Goal: Navigation & Orientation: Find specific page/section

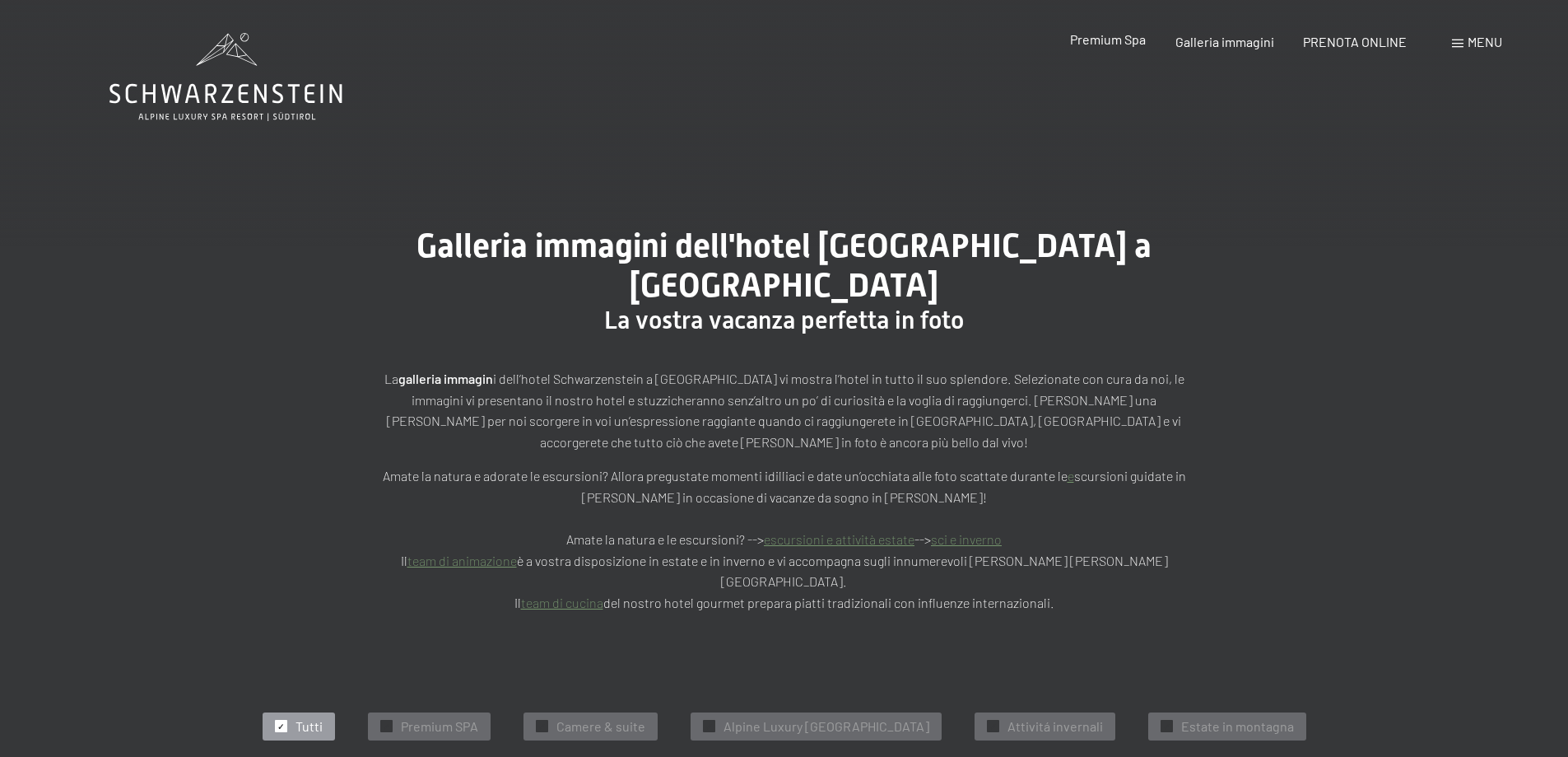
click at [1116, 44] on span "Premium Spa" at bounding box center [1108, 39] width 76 height 16
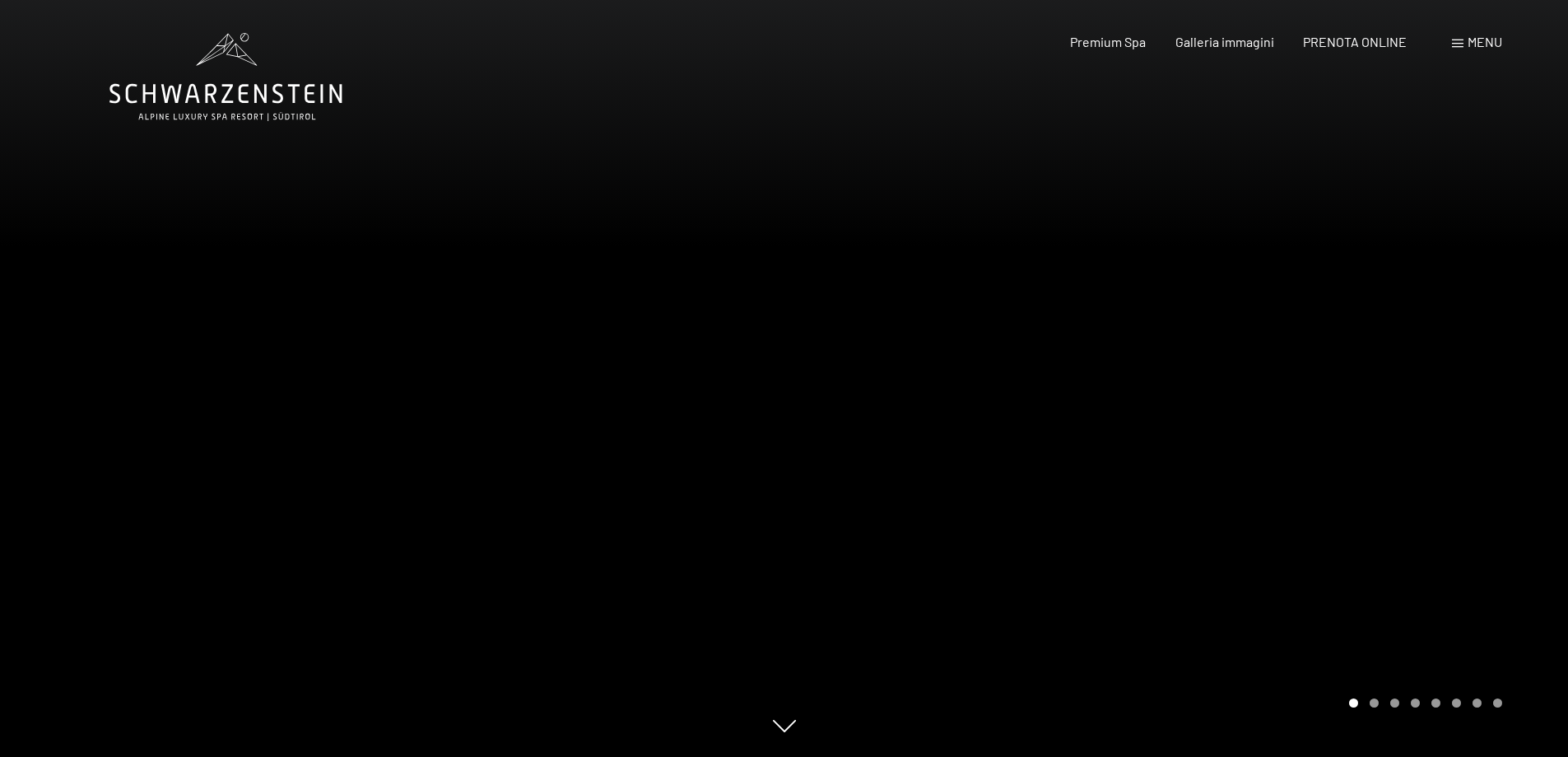
click at [1454, 38] on div "Menu" at bounding box center [1477, 42] width 50 height 18
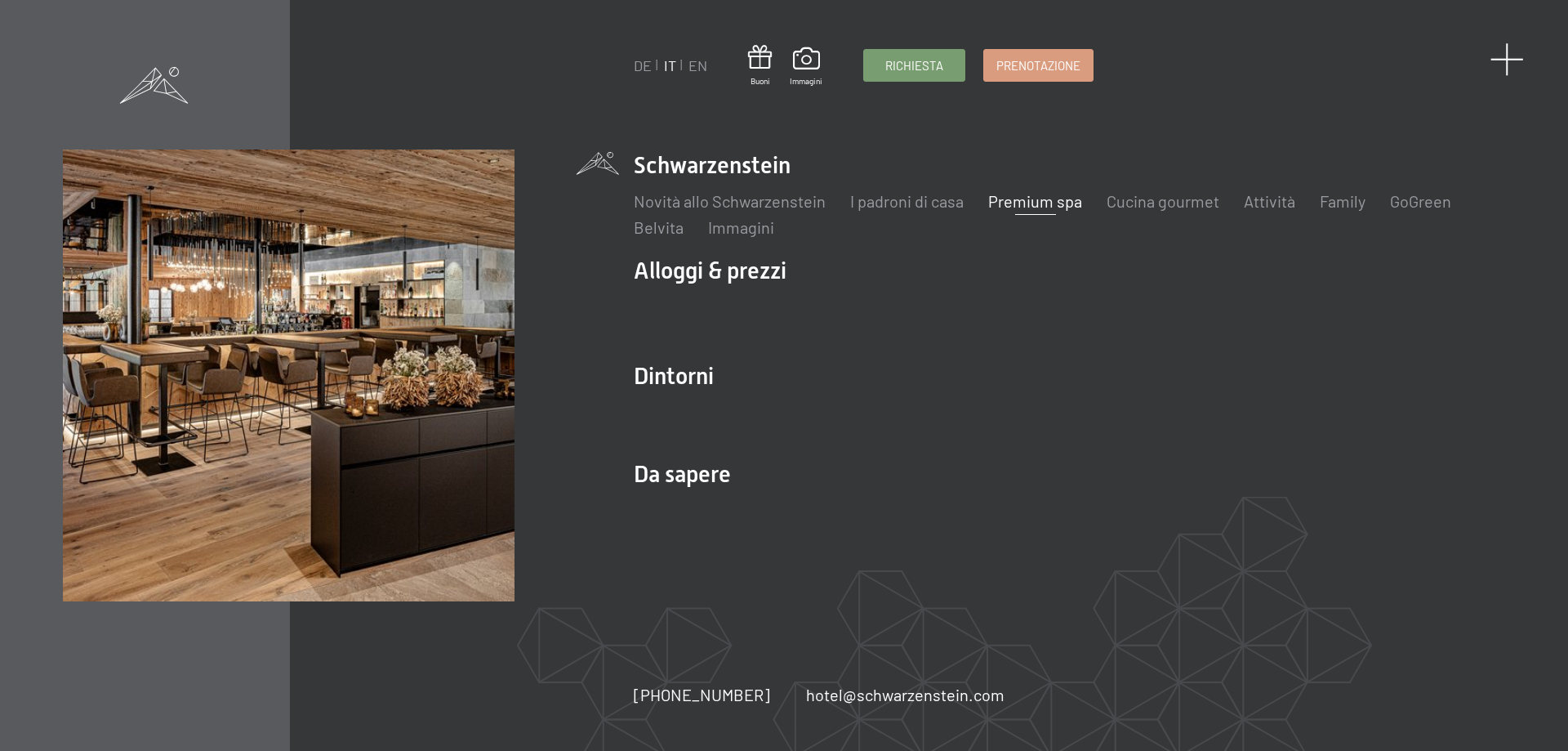
click at [1499, 69] on span at bounding box center [1507, 59] width 34 height 34
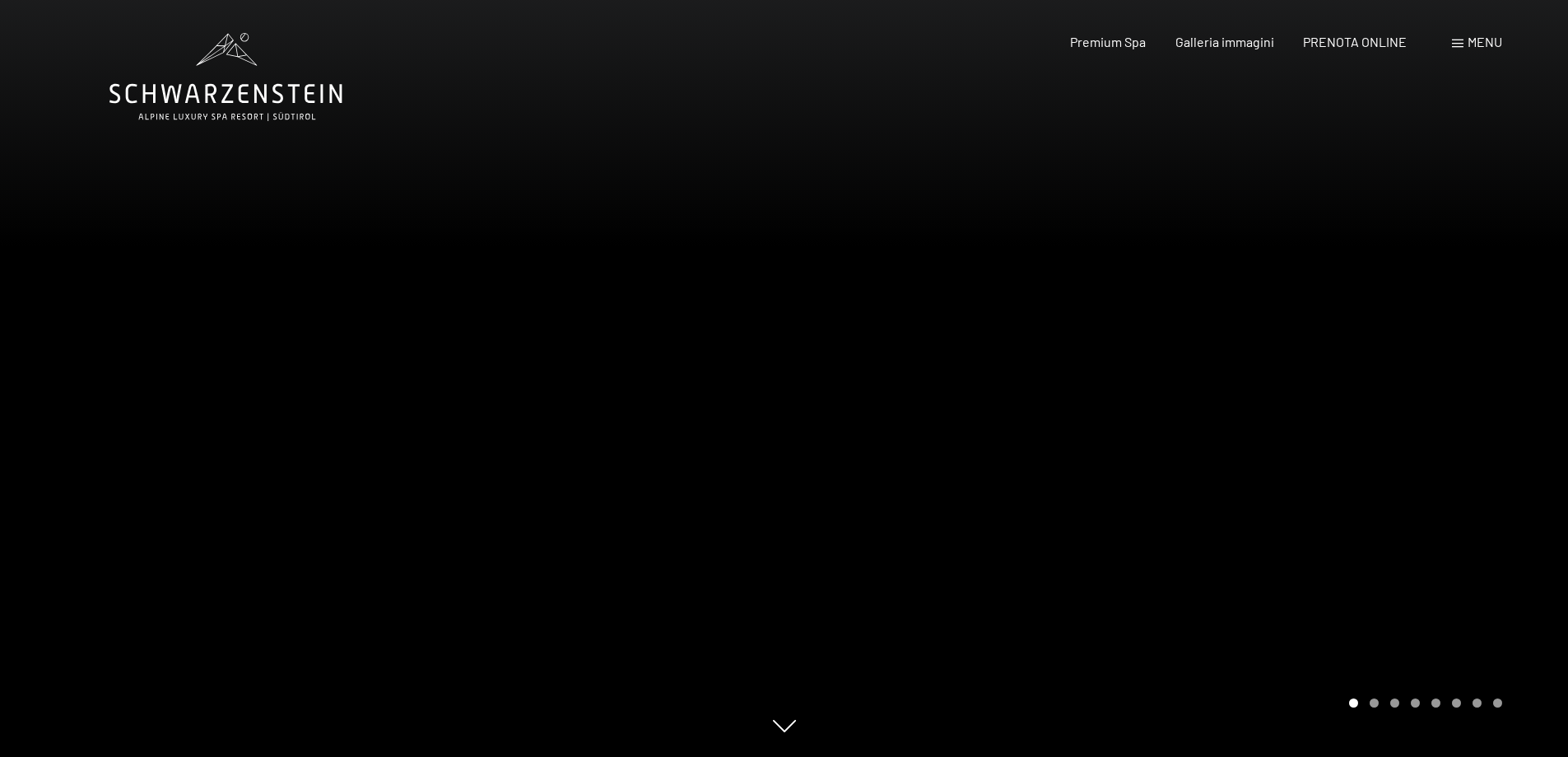
click at [1479, 46] on span "Menu" at bounding box center [1485, 42] width 35 height 16
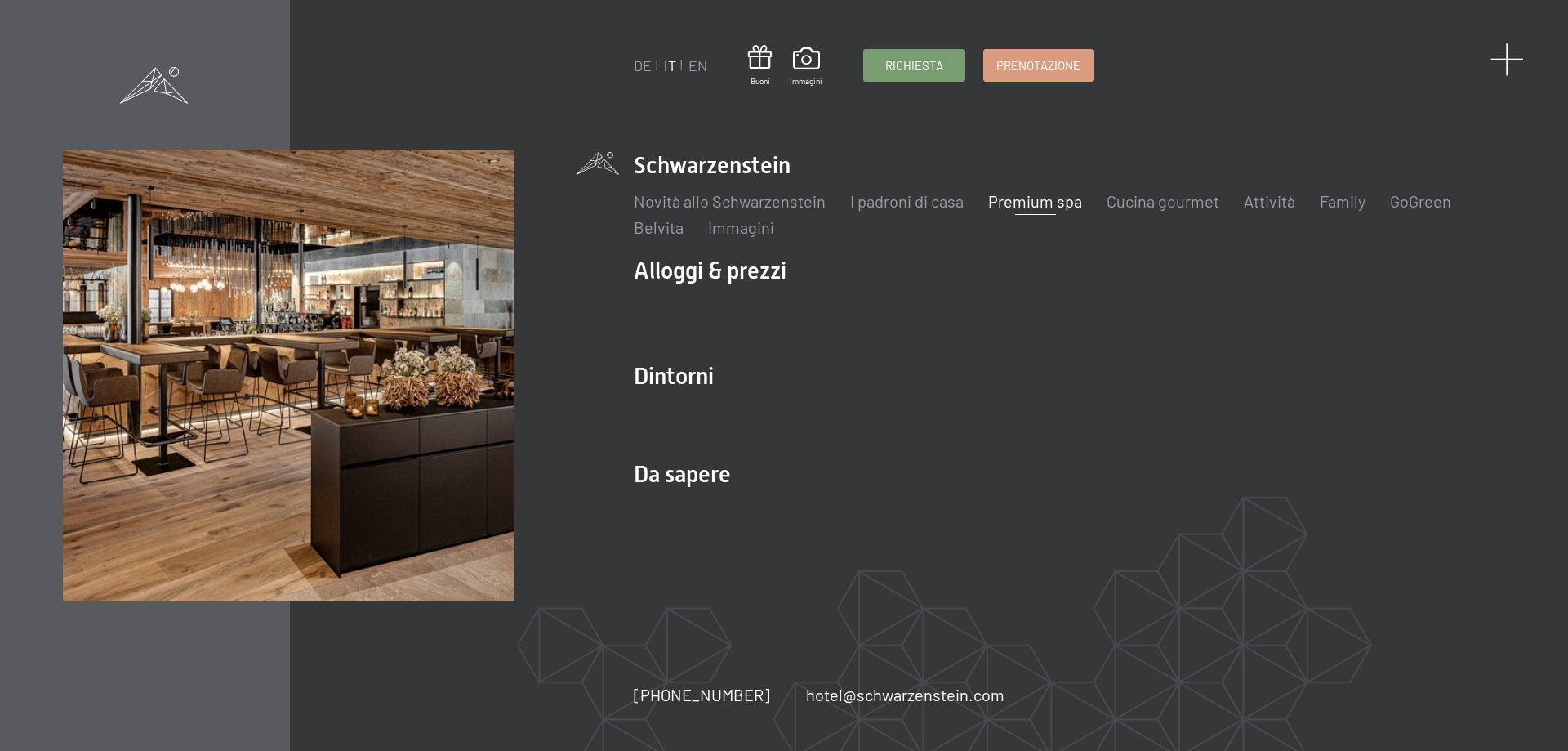
click at [1506, 62] on span at bounding box center [1507, 59] width 34 height 34
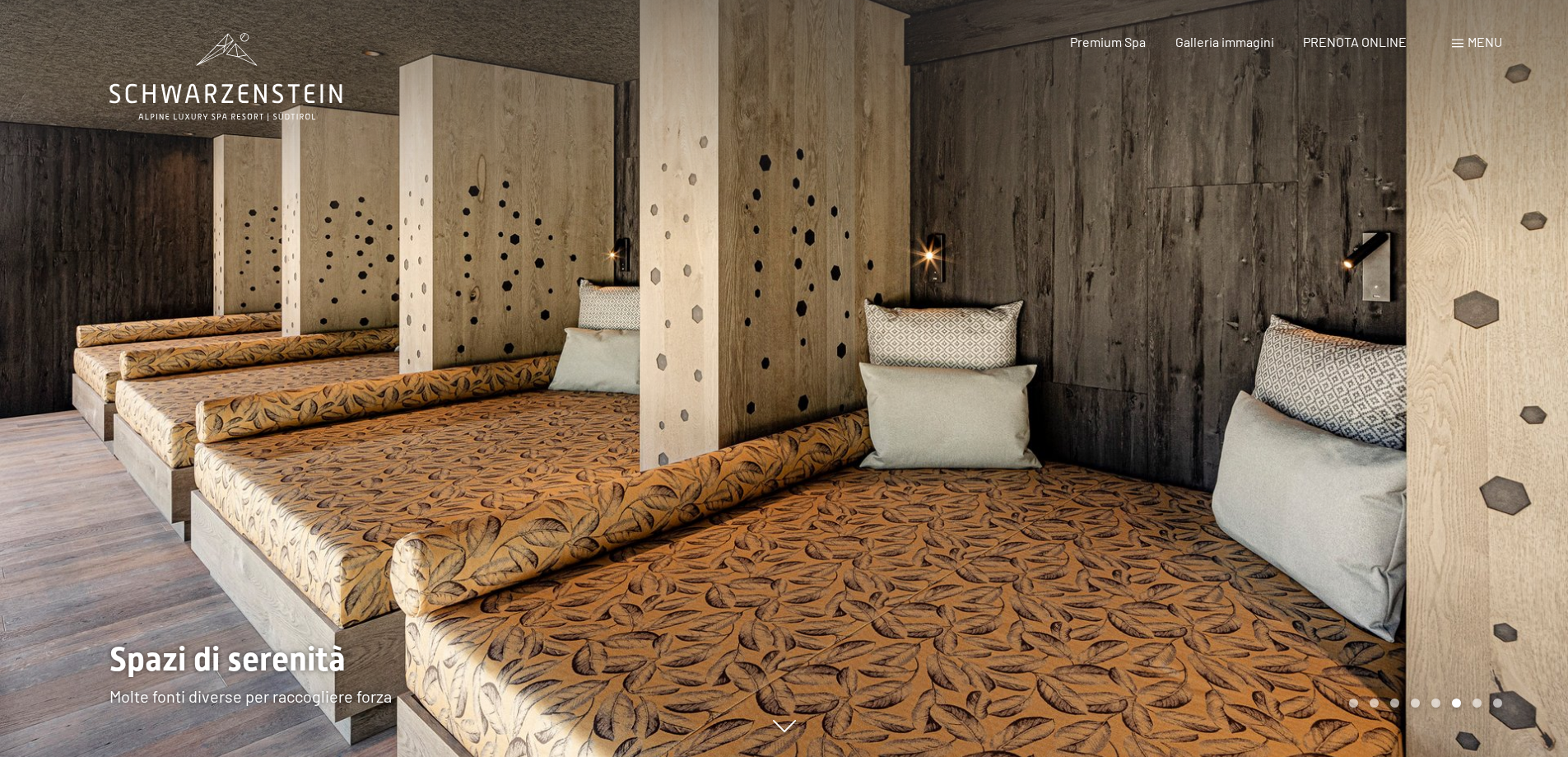
click at [1478, 45] on span "Menu" at bounding box center [1485, 42] width 35 height 16
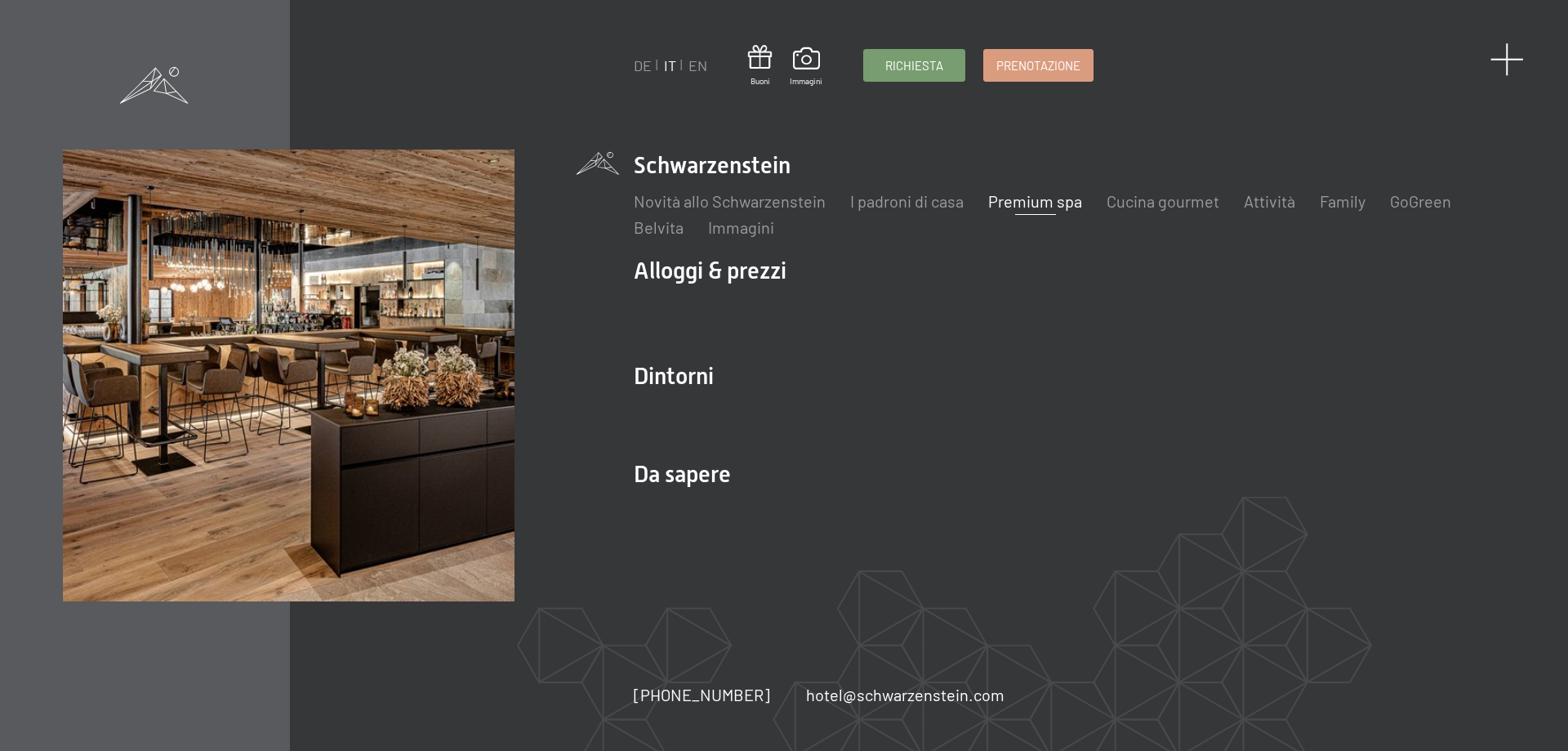
click at [1512, 63] on span at bounding box center [1507, 59] width 34 height 34
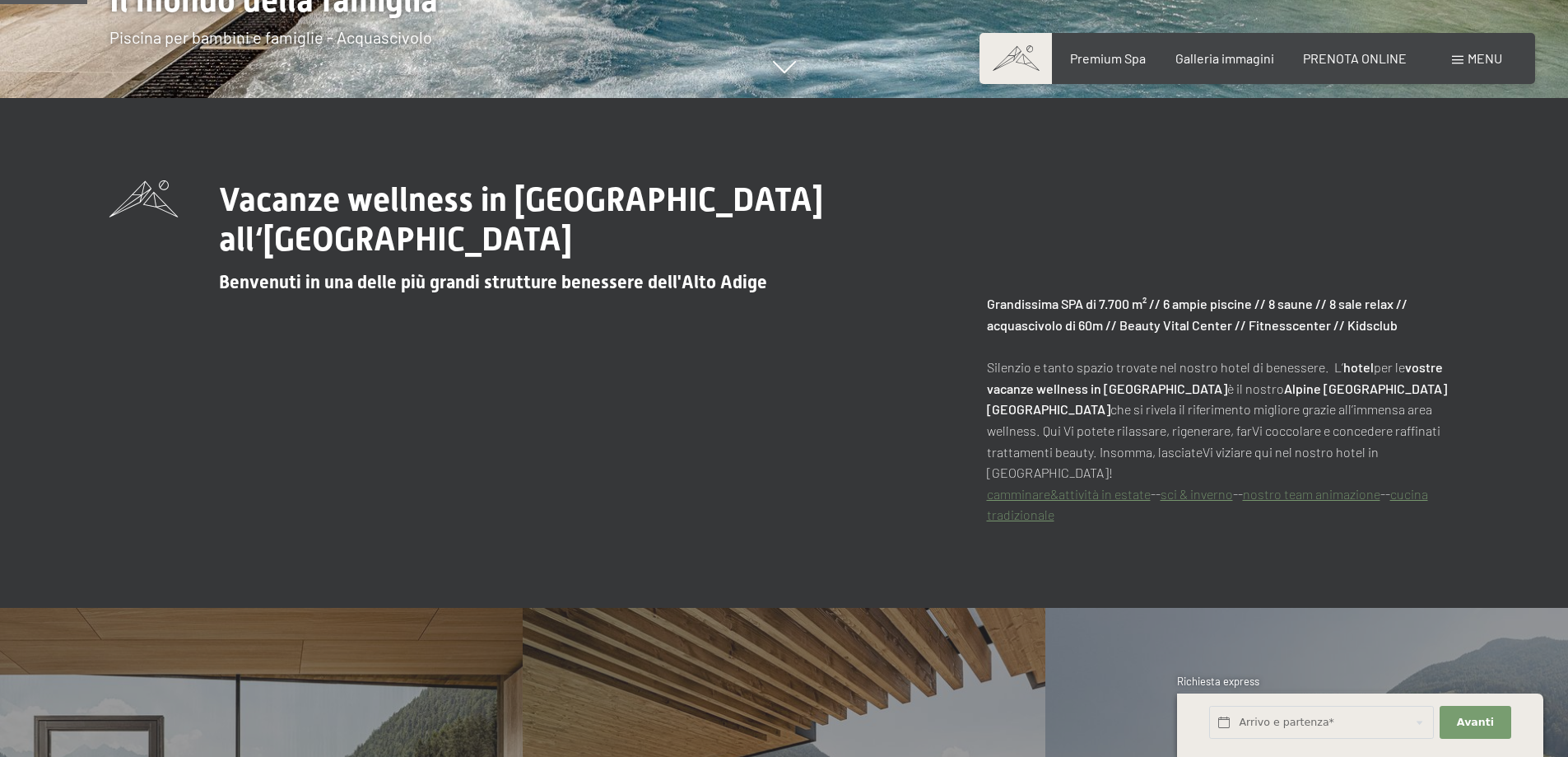
scroll to position [906, 0]
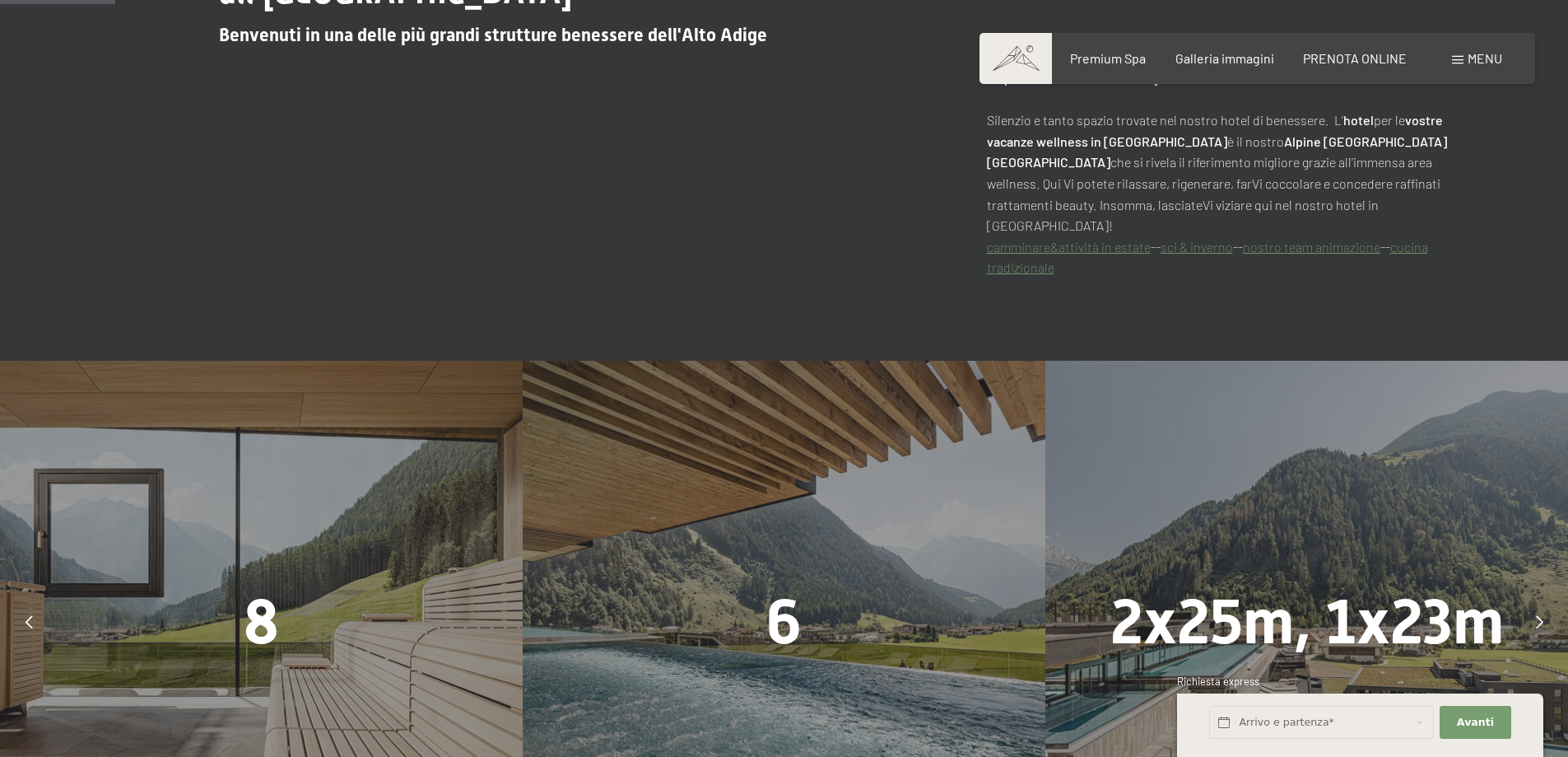
click at [1474, 65] on span "Menu" at bounding box center [1485, 58] width 35 height 16
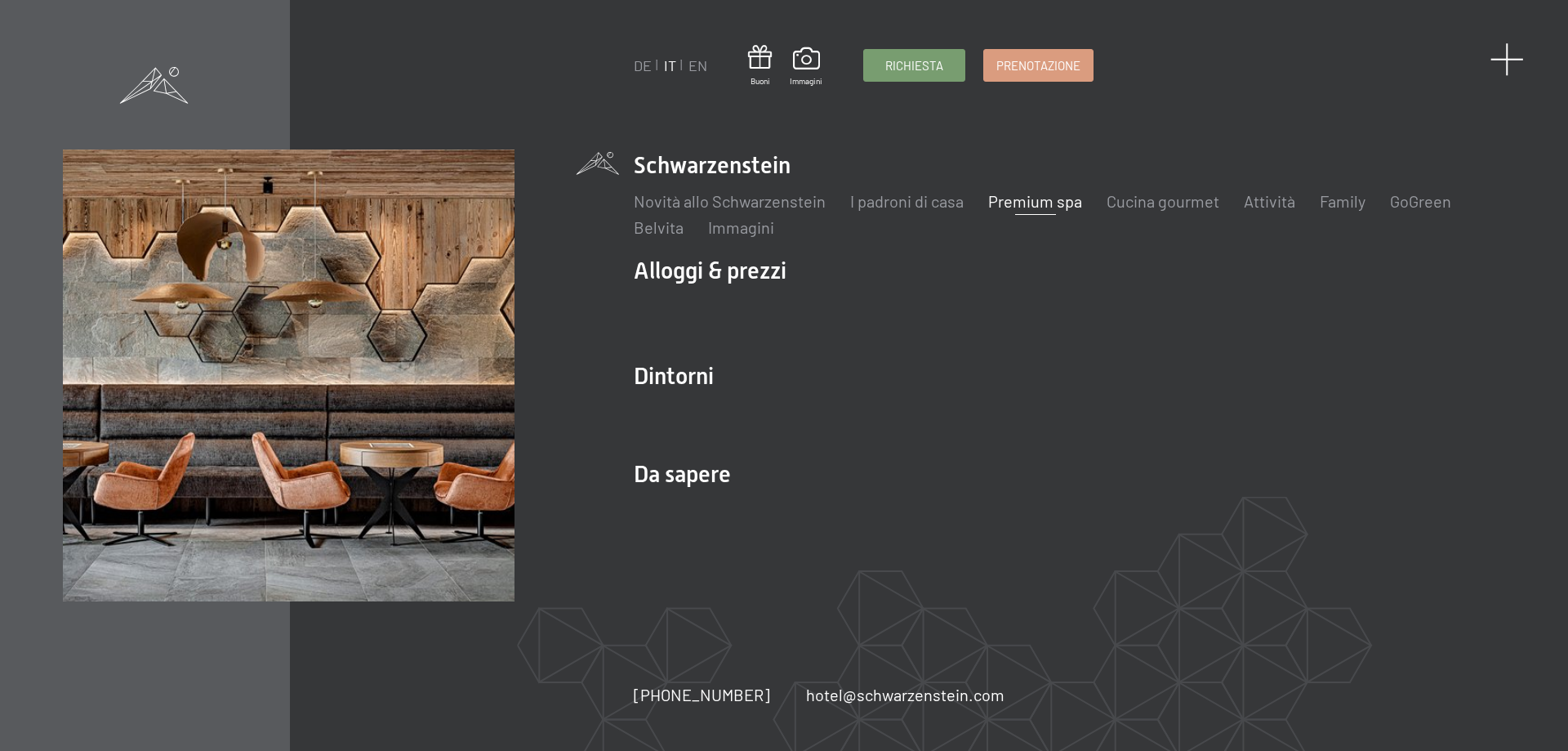
click at [1508, 62] on span at bounding box center [1507, 59] width 34 height 34
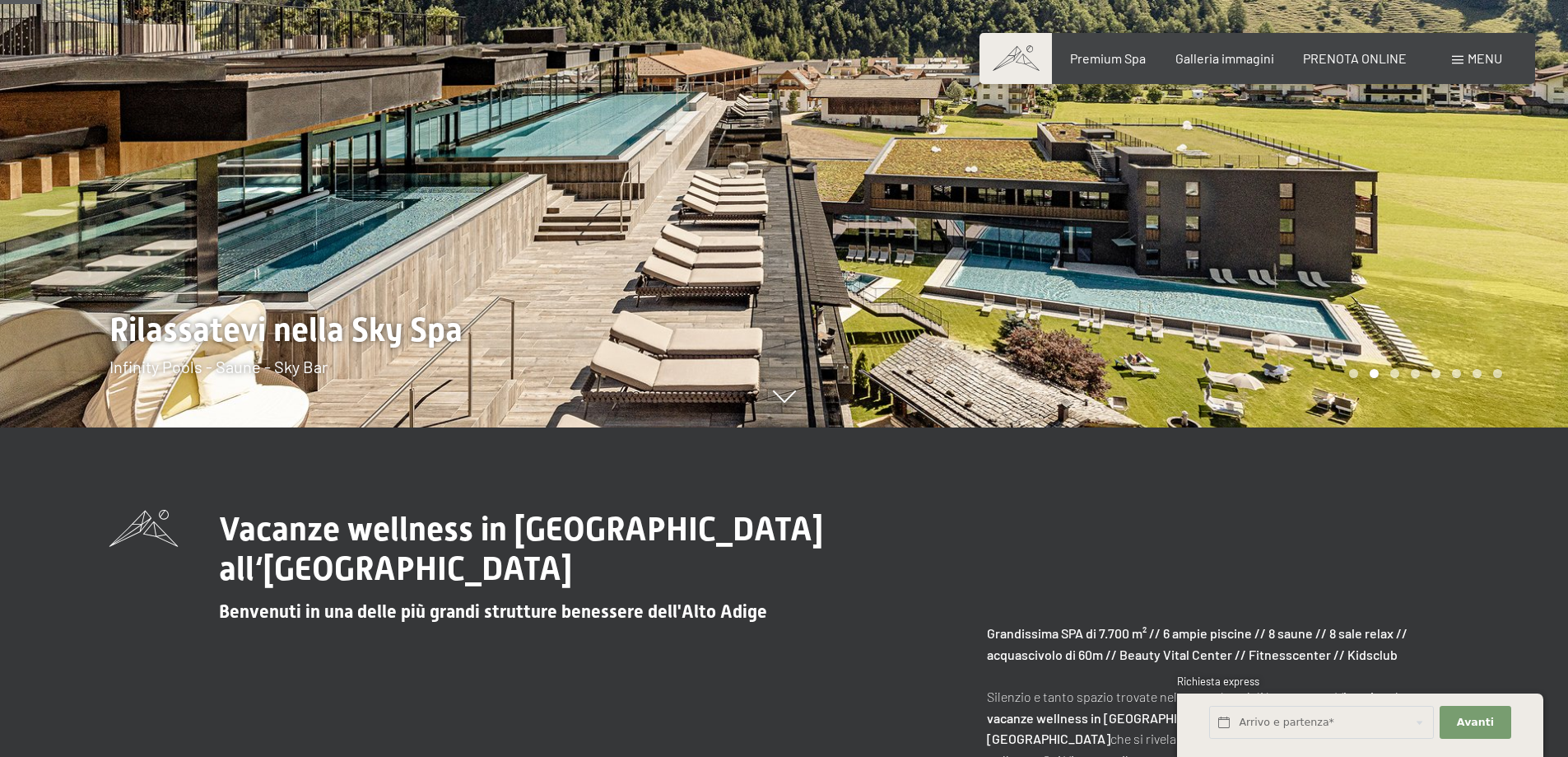
scroll to position [0, 0]
